Goal: Navigation & Orientation: Find specific page/section

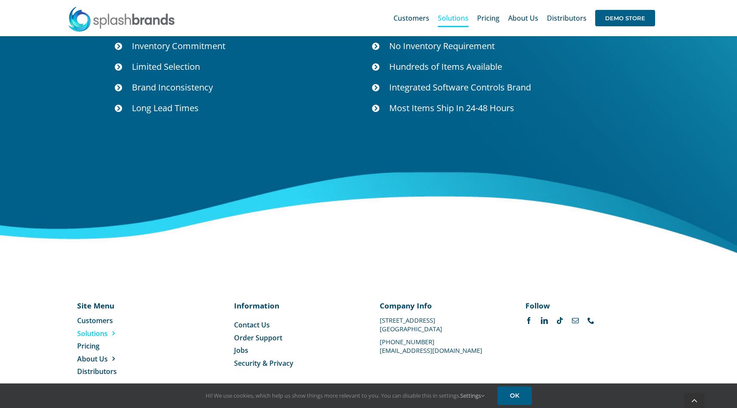
scroll to position [3133, 0]
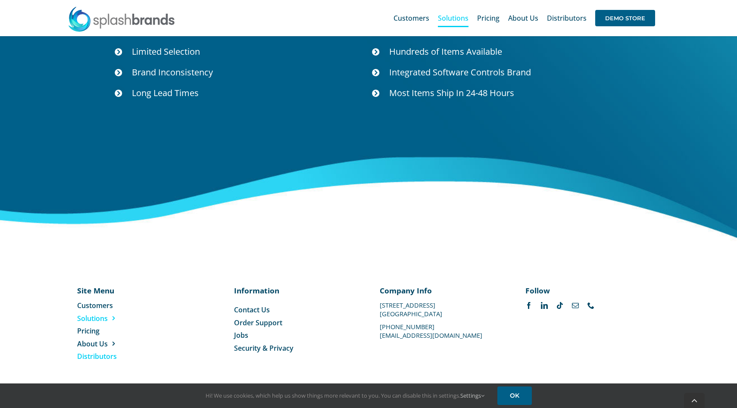
click at [94, 356] on span "Distributors" at bounding box center [97, 356] width 40 height 9
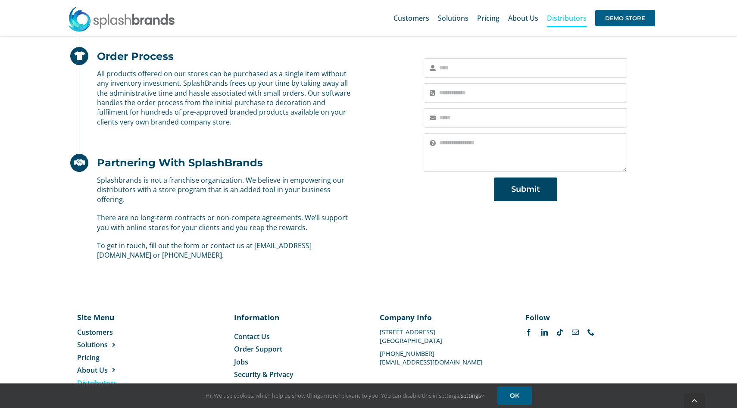
scroll to position [518, 0]
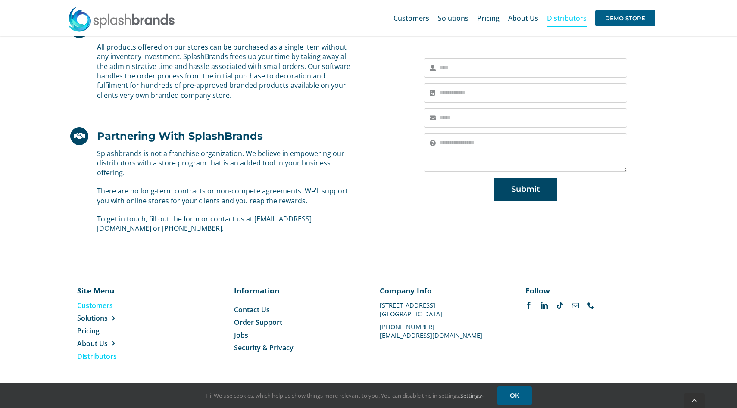
click at [94, 302] on span "Customers" at bounding box center [95, 305] width 36 height 9
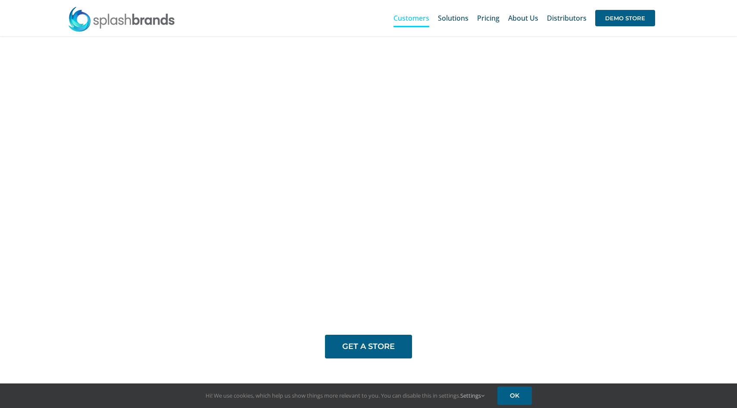
scroll to position [546, 0]
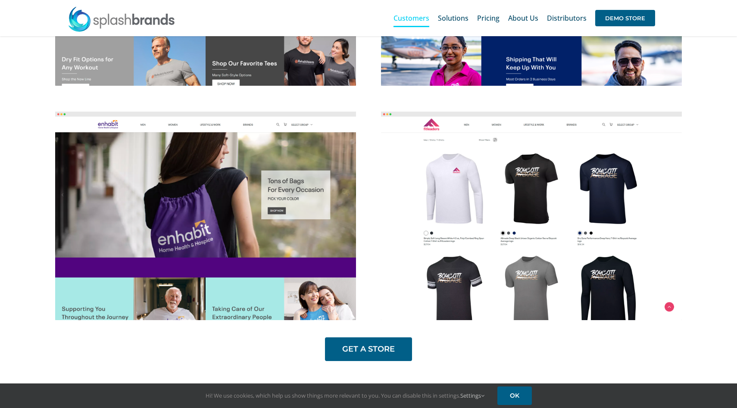
click at [462, 216] on img at bounding box center [531, 216] width 301 height 209
